Goal: Information Seeking & Learning: Learn about a topic

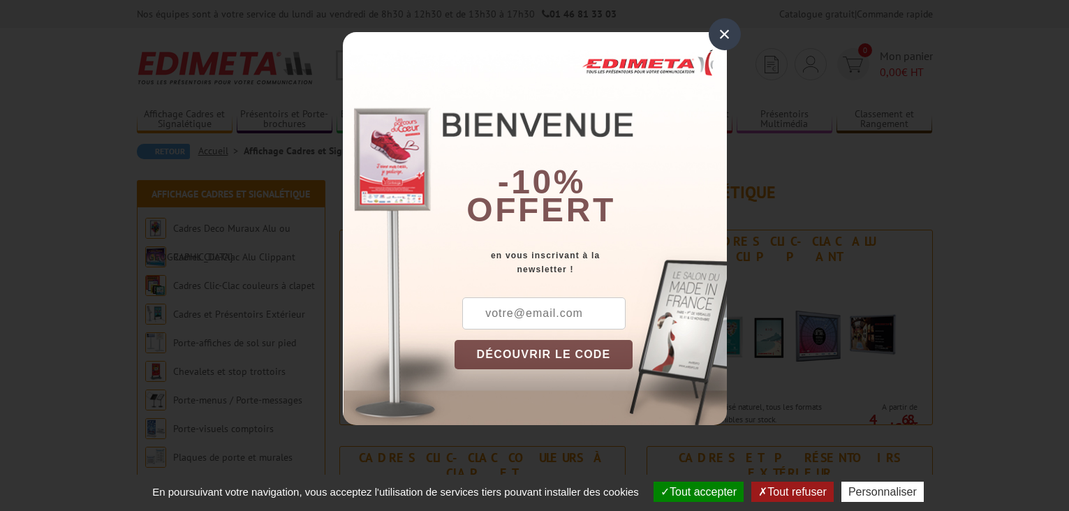
click at [722, 36] on div "×" at bounding box center [724, 34] width 32 height 32
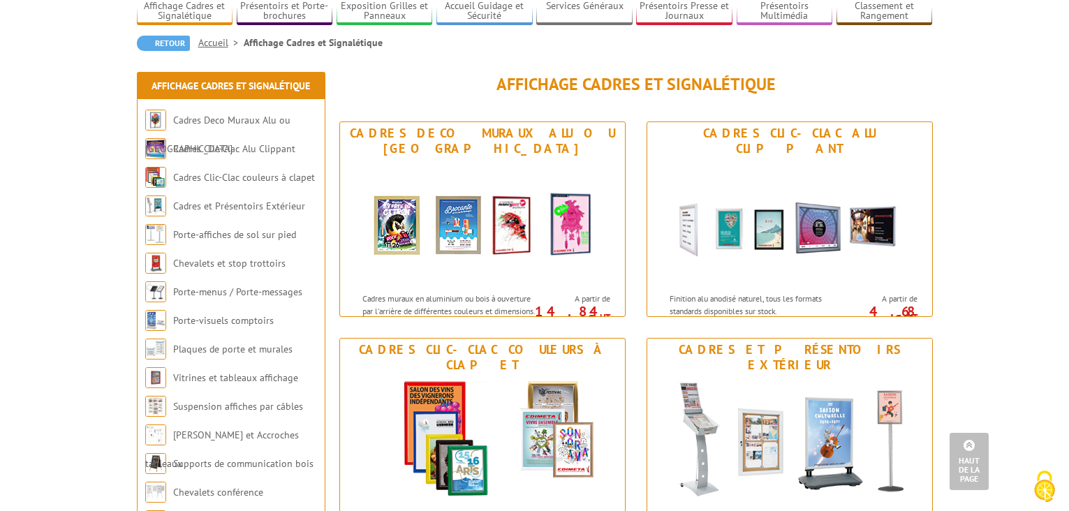
scroll to position [106, 0]
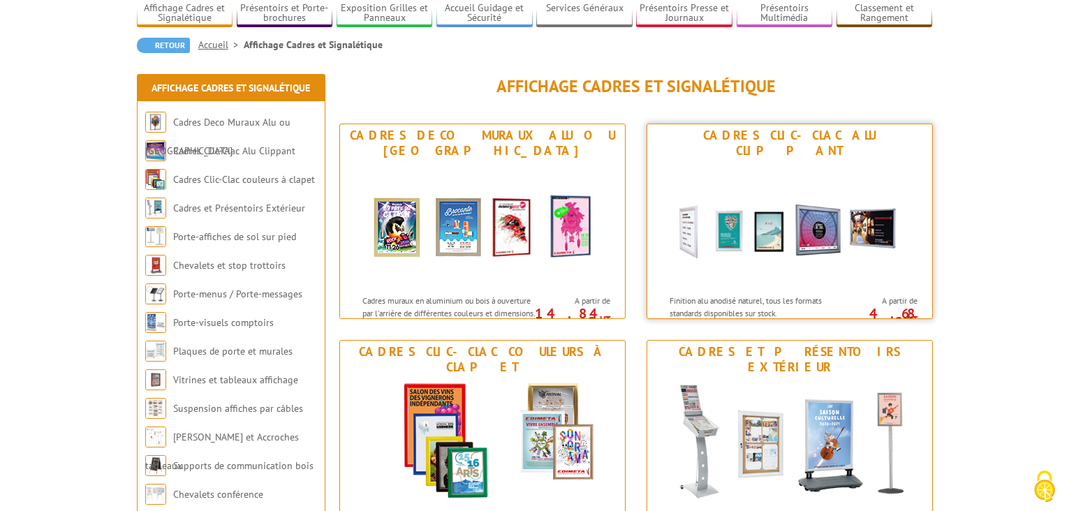
click at [704, 258] on img at bounding box center [789, 225] width 258 height 126
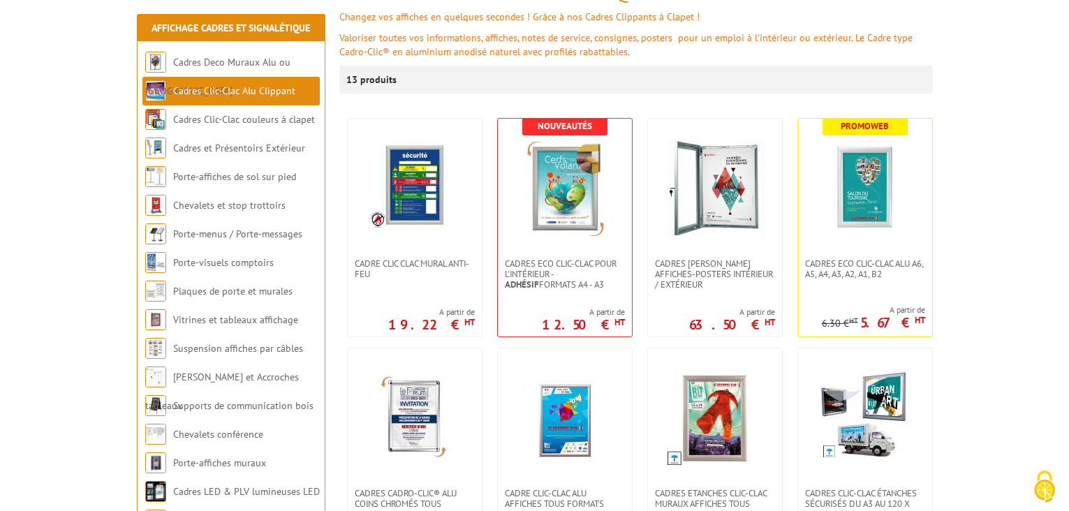
scroll to position [232, 0]
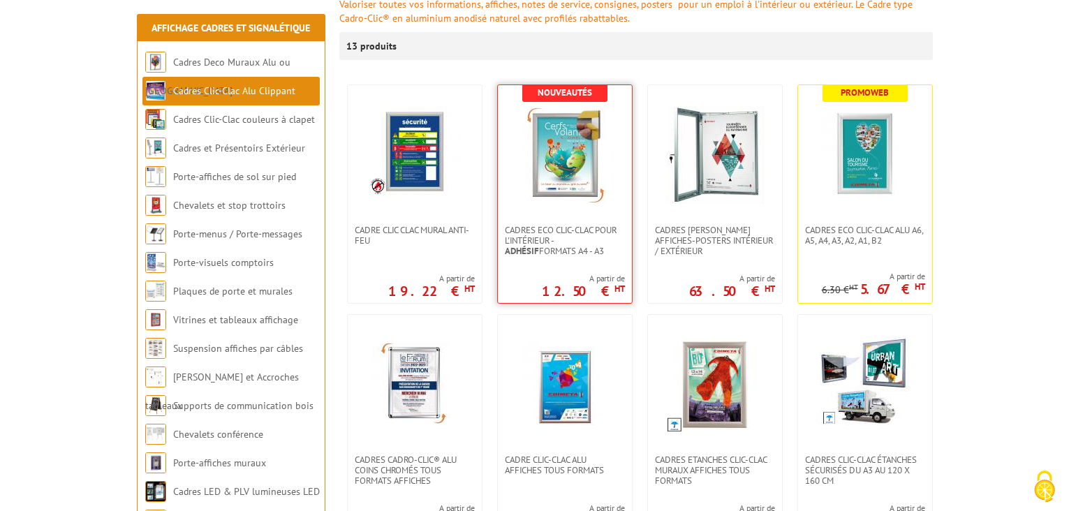
click at [558, 186] on img at bounding box center [565, 155] width 98 height 98
click at [710, 422] on img at bounding box center [715, 385] width 98 height 98
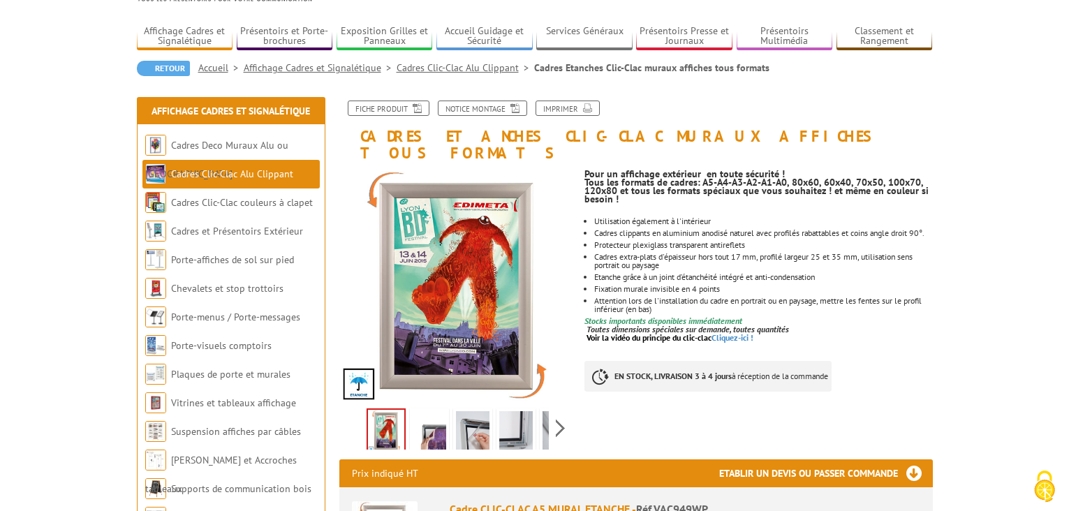
scroll to position [117, 0]
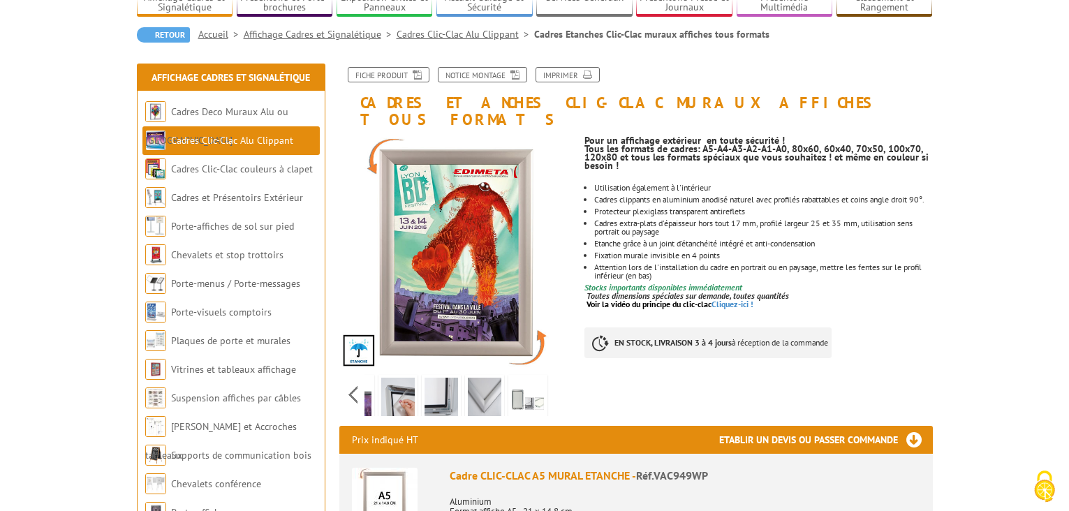
click at [567, 378] on div "Previous Next" at bounding box center [456, 394] width 235 height 49
click at [527, 385] on img at bounding box center [527, 399] width 33 height 43
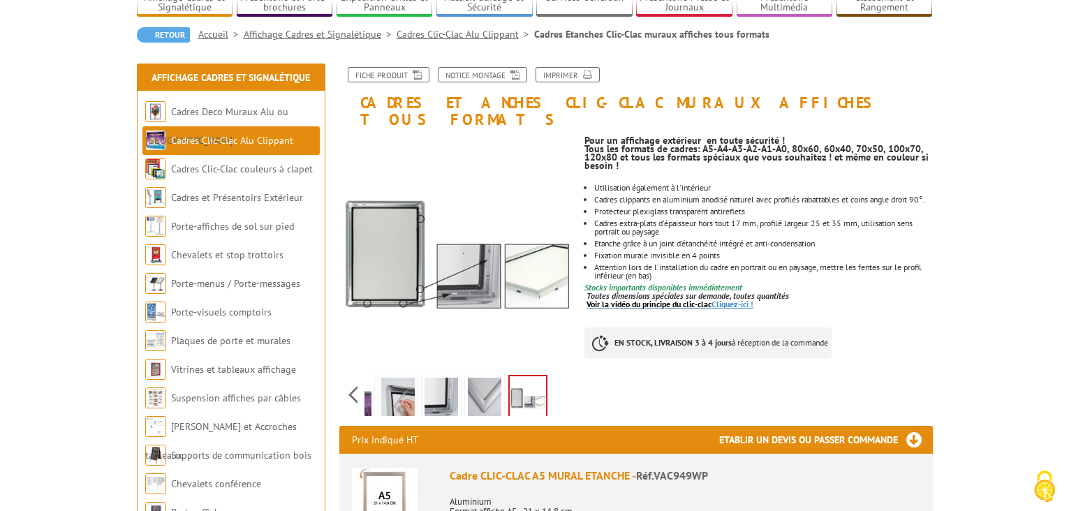
click at [736, 299] on link "Voir la vidéo du principe du clic-clac Cliquez-ici !" at bounding box center [669, 304] width 167 height 10
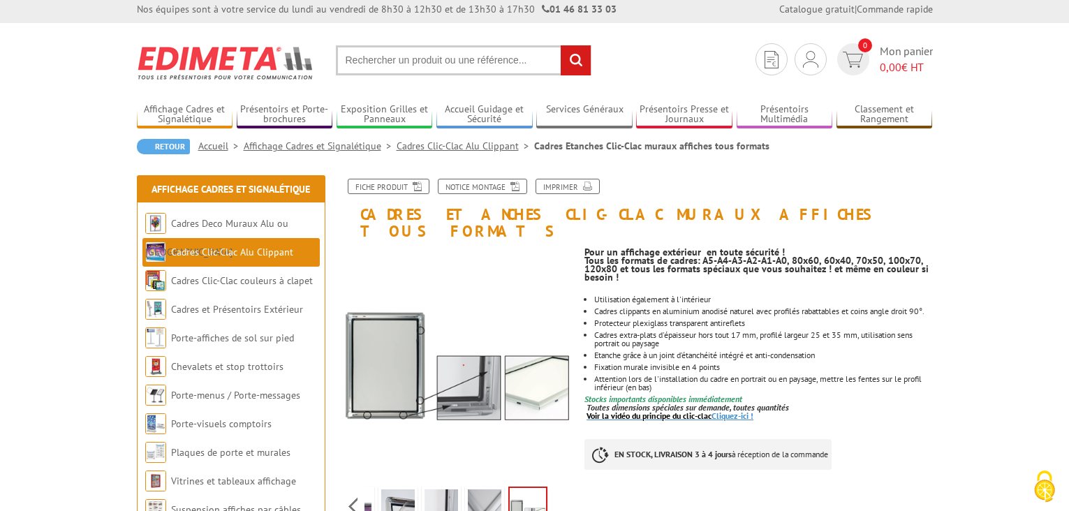
scroll to position [0, 0]
